Goal: Information Seeking & Learning: Compare options

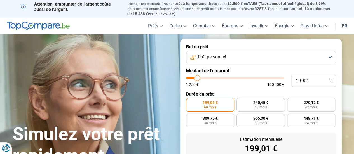
click at [213, 58] on span "Prêt personnel" at bounding box center [212, 57] width 28 height 6
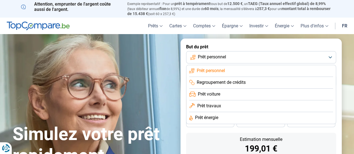
click at [213, 58] on span "Prêt personnel" at bounding box center [212, 57] width 28 height 6
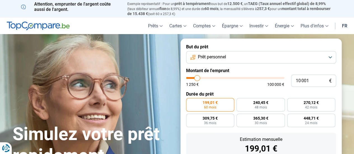
type input "10 750"
type input "10750"
type input "11 250"
type input "11250"
type input "11 750"
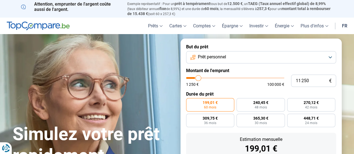
type input "11750"
type input "12 250"
type input "12250"
type input "12 500"
type input "12500"
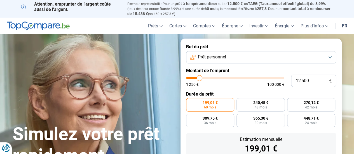
type input "13 000"
type input "13000"
type input "13 250"
type input "13250"
type input "13 500"
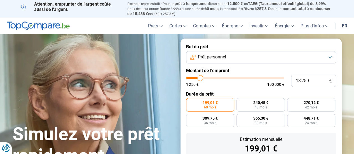
type input "13500"
type input "13 750"
type input "13750"
type input "14 000"
type input "14000"
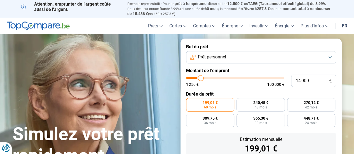
type input "14 750"
type input "14750"
type input "15 250"
type input "15250"
type input "15 750"
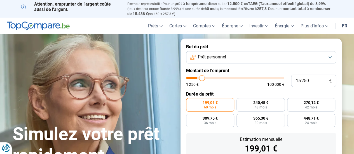
type input "15750"
type input "16 250"
type input "16250"
type input "16 500"
type input "16500"
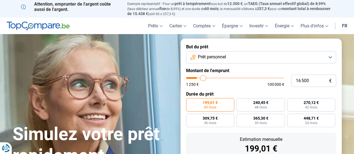
type input "16 750"
type input "16750"
type input "17 250"
type input "17250"
type input "17 750"
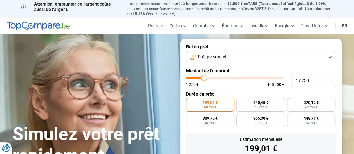
type input "17750"
type input "18 250"
type input "18250"
type input "18 500"
type input "18500"
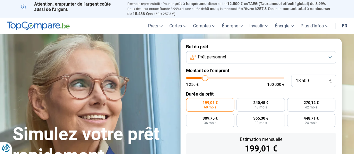
type input "18 750"
type input "18750"
type input "19 250"
type input "19250"
type input "19 500"
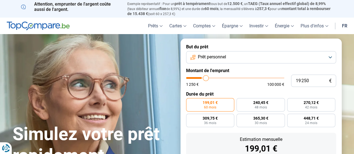
type input "19500"
type input "20 000"
type input "20000"
type input "20 250"
type input "20250"
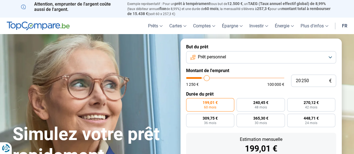
type input "20 500"
type input "20500"
type input "20 750"
type input "20750"
type input "21 000"
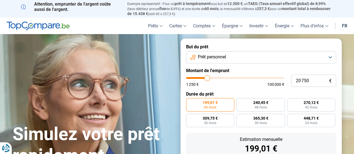
type input "21000"
type input "20 750"
type input "20750"
type input "20 500"
type input "20500"
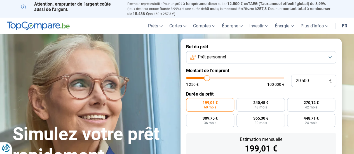
type input "20 250"
type input "20250"
type input "20 000"
type input "20000"
type input "19 250"
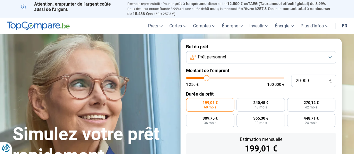
type input "19250"
type input "19 000"
type input "19000"
type input "18 250"
type input "18250"
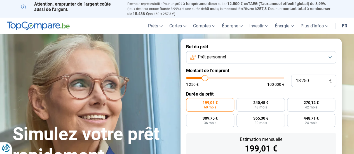
type input "17 750"
type input "17750"
type input "17 500"
type input "17500"
type input "17 250"
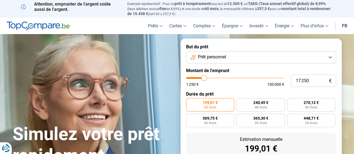
type input "17250"
type input "17 000"
type input "17000"
type input "16 750"
type input "16750"
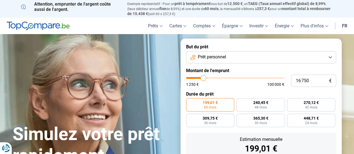
type input "16 250"
type input "16250"
type input "16 000"
type input "16000"
type input "15 750"
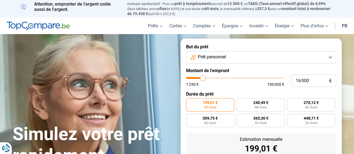
type input "15750"
type input "15 500"
type input "15500"
type input "15 750"
type input "15750"
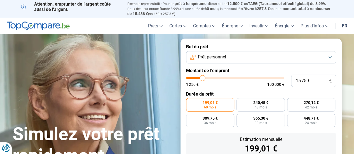
type input "16 000"
type input "16000"
type input "16 250"
type input "16250"
type input "16 500"
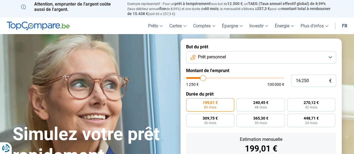
type input "16500"
type input "16 250"
type input "16250"
type input "16 000"
type input "16000"
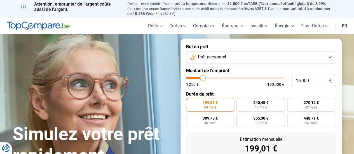
type input "15 750"
type input "15750"
type input "15 250"
type input "15250"
type input "15 000"
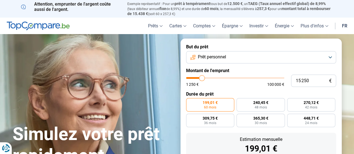
type input "15000"
type input "14 750"
type input "14750"
type input "14 500"
type input "14500"
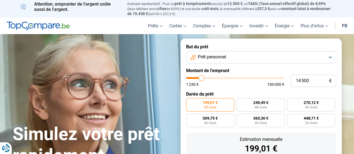
type input "14 250"
type input "14250"
type input "14 000"
type input "14000"
type input "13 000"
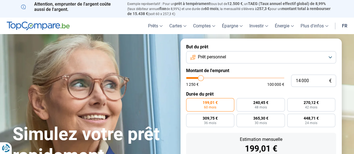
type input "13000"
type input "11 250"
type input "11250"
type input "10 000"
type input "10000"
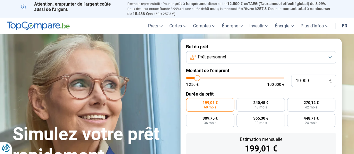
type input "8 250"
type input "8250"
type input "8 000"
type input "8000"
type input "7 750"
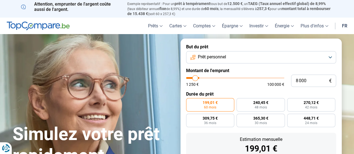
type input "7750"
type input "7 500"
type input "7500"
type input "7 250"
type input "7250"
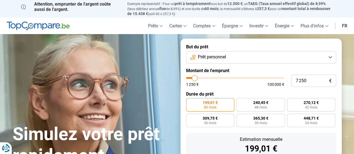
type input "7 000"
type input "7000"
type input "6 750"
type input "6750"
type input "7 000"
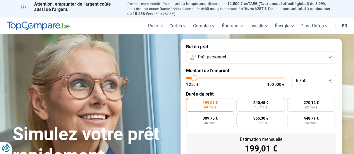
type input "7000"
type input "7 250"
type input "7250"
type input "7 750"
type input "7750"
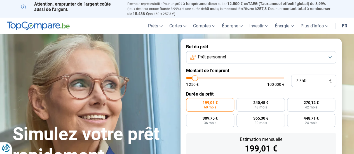
type input "8 000"
type input "8000"
type input "8 250"
type input "8250"
type input "8 500"
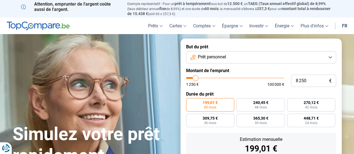
type input "8500"
type input "8 750"
type input "8750"
type input "9 000"
type input "9000"
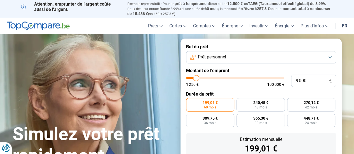
type input "8 750"
type input "8750"
type input "8 500"
type input "8500"
type input "8 250"
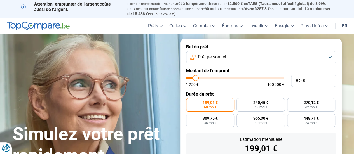
type input "8250"
type input "8 000"
type input "8000"
type input "7 750"
type input "7750"
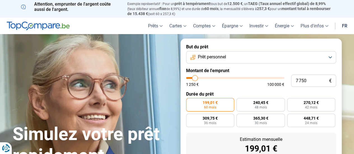
type input "7 500"
type input "7500"
type input "7 750"
type input "7750"
type input "8 000"
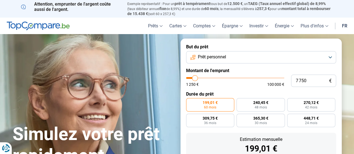
type input "8000"
type input "8 250"
type input "8250"
type input "8 500"
type input "8500"
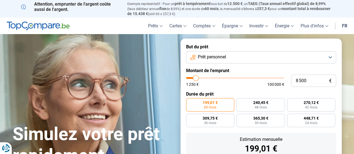
type input "8 750"
type input "8750"
type input "9 000"
type input "9000"
type input "9 250"
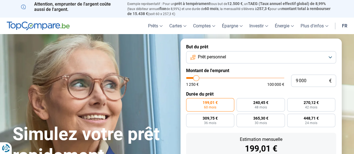
type input "9250"
type input "9 000"
type input "9000"
type input "8 750"
type input "8750"
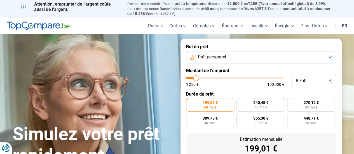
type input "8 500"
type input "8500"
type input "8 250"
type input "8250"
type input "8 500"
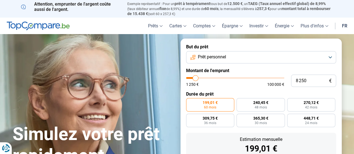
type input "8500"
type input "8 750"
type input "8750"
type input "9 000"
type input "9000"
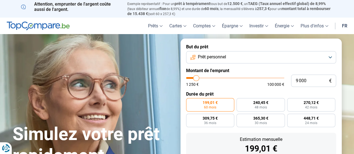
type input "9 250"
type input "9250"
type input "9 000"
type input "9000"
type input "8 750"
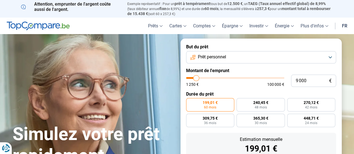
type input "8750"
type input "8 500"
type input "8500"
type input "8 750"
type input "8750"
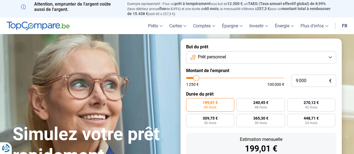
click at [196, 78] on input "range" at bounding box center [235, 78] width 98 height 2
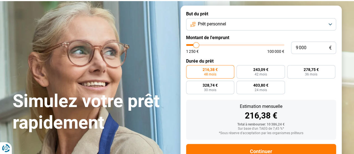
scroll to position [30, 0]
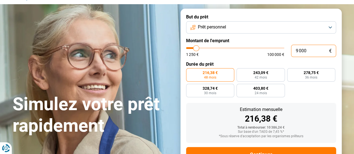
drag, startPoint x: 298, startPoint y: 49, endPoint x: 291, endPoint y: 51, distance: 6.8
click at [291, 51] on input "9 000" at bounding box center [313, 51] width 45 height 12
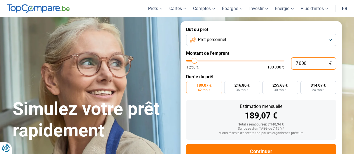
scroll to position [0, 0]
